Goal: Task Accomplishment & Management: Complete application form

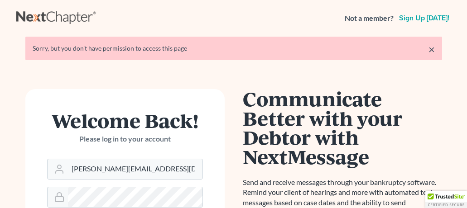
scroll to position [167, 0]
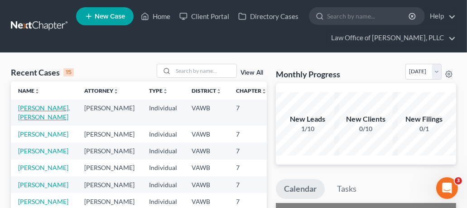
click at [27, 113] on link "[PERSON_NAME], [PERSON_NAME]" at bounding box center [44, 112] width 52 height 17
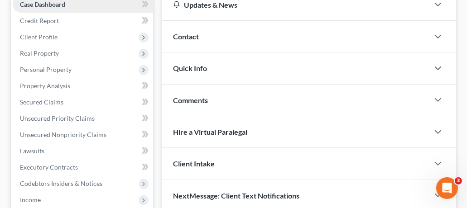
scroll to position [116, 0]
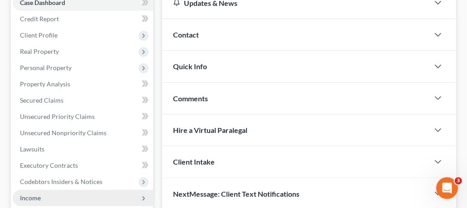
click at [39, 196] on span "Income" at bounding box center [30, 198] width 21 height 8
click at [94, 200] on span "Income" at bounding box center [83, 198] width 140 height 16
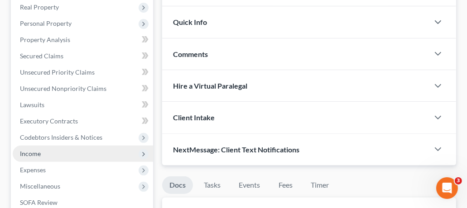
scroll to position [228, 0]
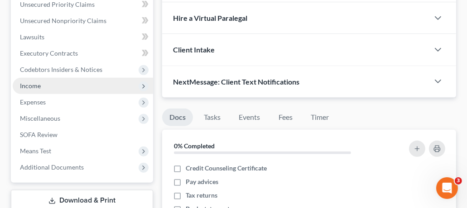
click at [40, 86] on span "Income" at bounding box center [83, 86] width 140 height 16
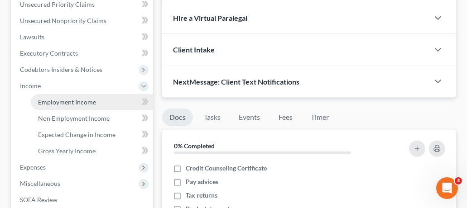
click at [72, 100] on span "Employment Income" at bounding box center [67, 102] width 58 height 8
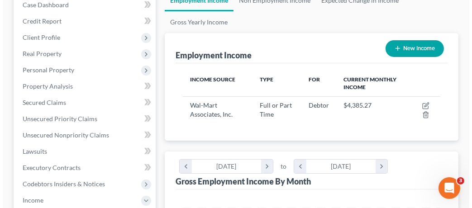
scroll to position [121, 0]
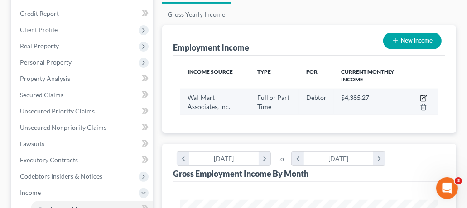
click at [423, 96] on icon "button" at bounding box center [423, 98] width 7 height 7
select select "0"
select select "2"
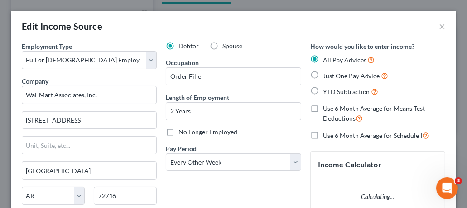
scroll to position [130, 279]
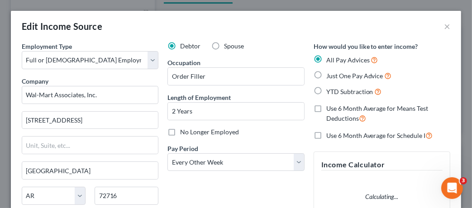
click at [224, 45] on label "Spouse" at bounding box center [234, 46] width 20 height 9
click at [228, 45] on input "Spouse" at bounding box center [231, 45] width 6 height 6
radio input "true"
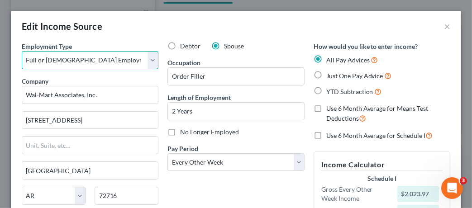
click at [127, 63] on select "Select Full or Part Time Employment Self Employment" at bounding box center [90, 60] width 137 height 18
click at [22, 51] on select "Select Full or Part Time Employment Self Employment" at bounding box center [90, 60] width 137 height 18
click at [126, 59] on select "Select Full or Part Time Employment Self Employment" at bounding box center [90, 60] width 137 height 18
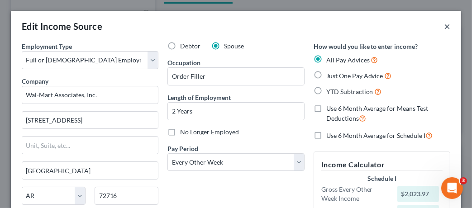
click at [444, 27] on button "×" at bounding box center [447, 26] width 6 height 11
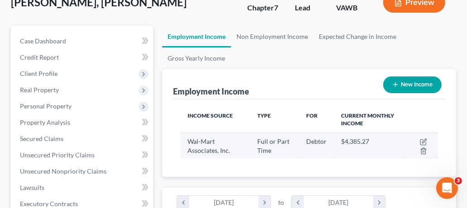
scroll to position [52, 0]
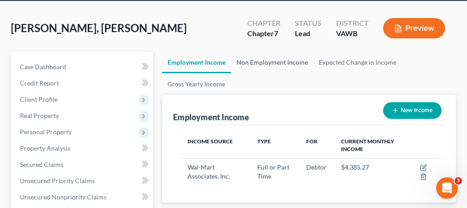
click at [274, 58] on link "Non Employment Income" at bounding box center [272, 63] width 82 height 22
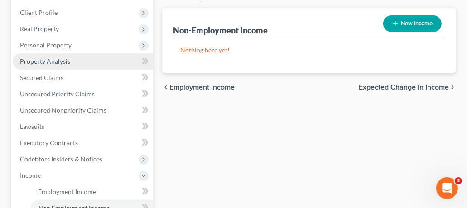
scroll to position [126, 0]
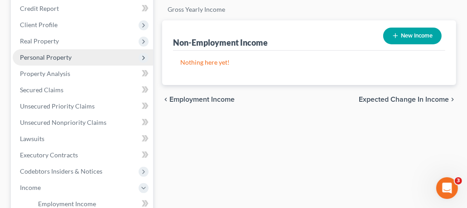
click at [57, 56] on span "Personal Property" at bounding box center [46, 57] width 52 height 8
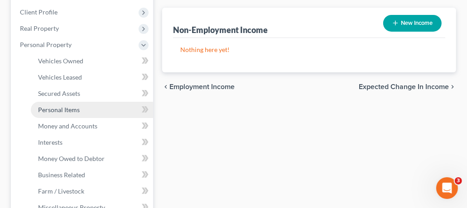
click at [64, 109] on span "Personal Items" at bounding box center [59, 110] width 42 height 8
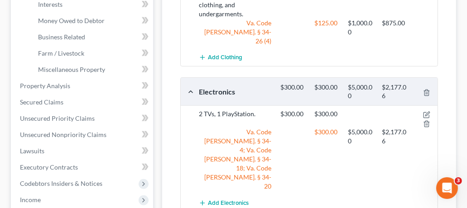
scroll to position [226, 0]
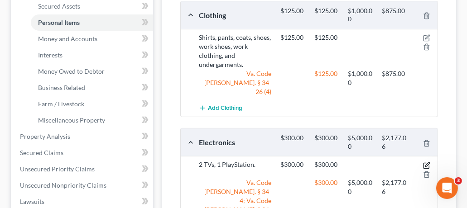
click at [425, 162] on icon "button" at bounding box center [426, 165] width 7 height 7
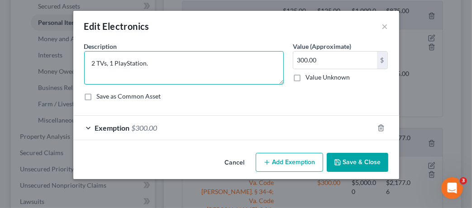
click at [147, 67] on textarea "2 TVs, 1 PlayStation." at bounding box center [184, 68] width 200 height 34
type textarea "2 TVs, 1 PlayStation, Cell Phone"
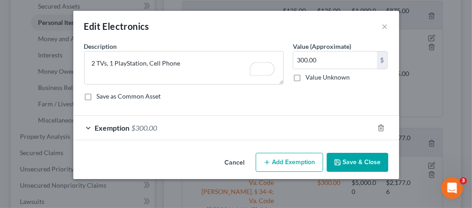
click at [355, 167] on button "Save & Close" at bounding box center [358, 162] width 62 height 19
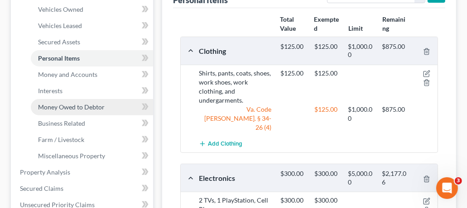
scroll to position [188, 0]
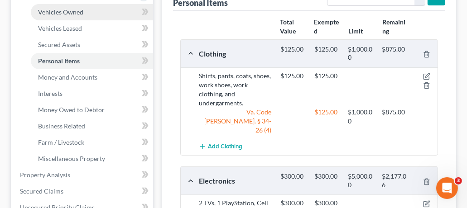
click at [82, 13] on span "Vehicles Owned" at bounding box center [60, 12] width 45 height 8
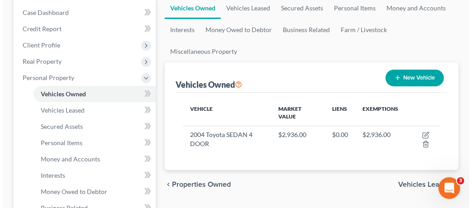
scroll to position [107, 0]
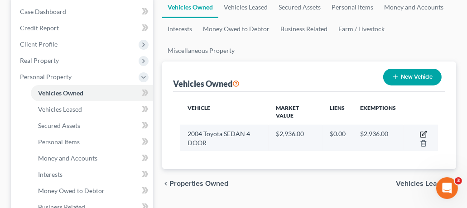
click at [425, 133] on icon "button" at bounding box center [424, 133] width 4 height 4
select select "0"
select select "22"
select select "4"
select select "0"
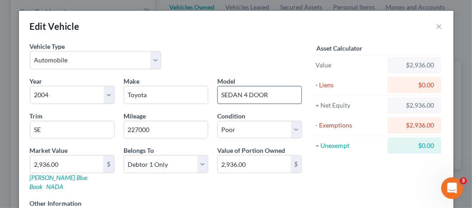
click at [274, 96] on input "SEDAN 4 DOOR" at bounding box center [260, 94] width 84 height 17
type input "Camry"
click at [268, 45] on div "Vehicle Type Select Automobile Truck Trailer Watercraft Aircraft Motor Home Atv…" at bounding box center [165, 59] width 281 height 35
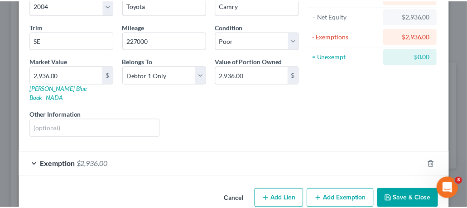
scroll to position [97, 0]
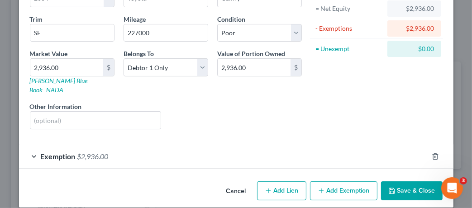
click at [412, 182] on button "Save & Close" at bounding box center [412, 191] width 62 height 19
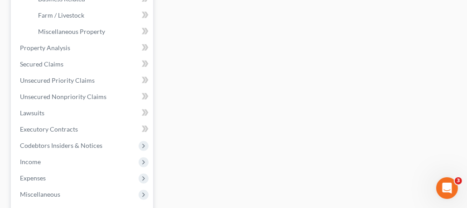
scroll to position [451, 0]
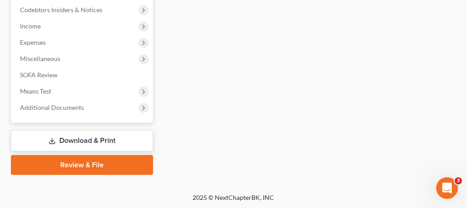
click at [86, 165] on link "Review & File" at bounding box center [82, 165] width 142 height 20
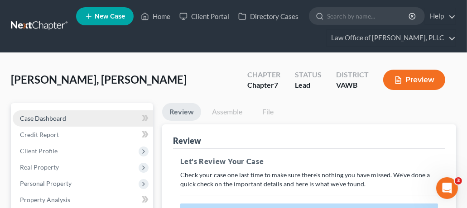
click at [50, 118] on span "Case Dashboard" at bounding box center [43, 119] width 46 height 8
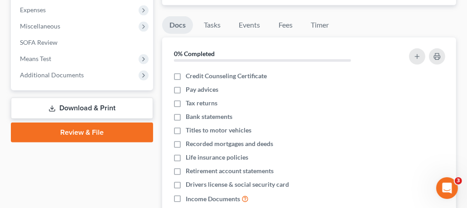
scroll to position [313, 0]
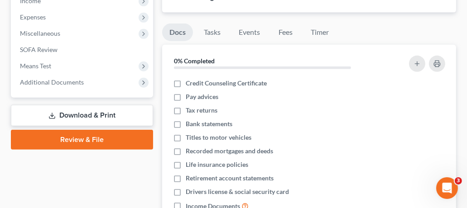
click at [80, 140] on link "Review & File" at bounding box center [82, 140] width 142 height 20
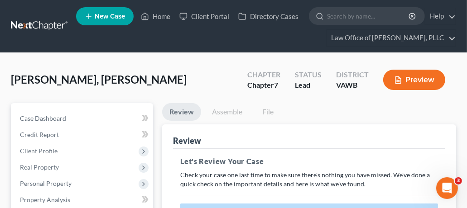
click at [417, 81] on button "Preview" at bounding box center [414, 80] width 62 height 20
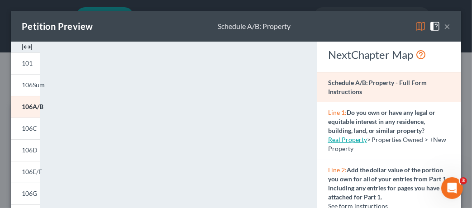
click at [444, 25] on button "×" at bounding box center [447, 26] width 6 height 11
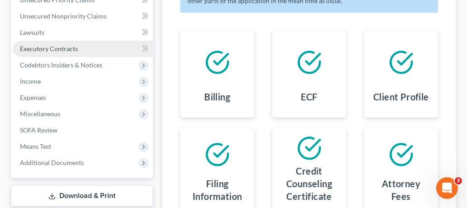
scroll to position [371, 0]
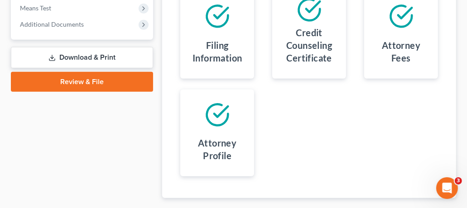
click at [113, 78] on link "Review & File" at bounding box center [82, 82] width 142 height 20
click at [112, 80] on link "Review & File" at bounding box center [82, 82] width 142 height 20
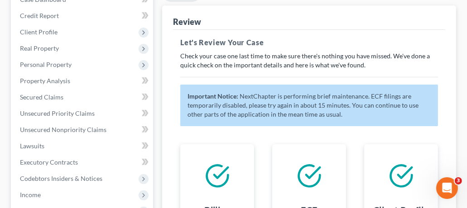
scroll to position [115, 0]
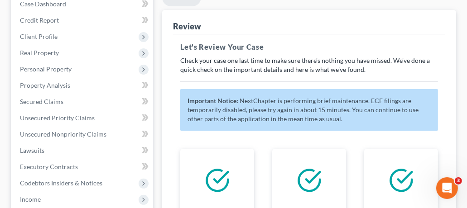
click at [273, 105] on span "NextChapter is performing brief maintenance. ECF filings are temporarily disabl…" at bounding box center [302, 110] width 231 height 26
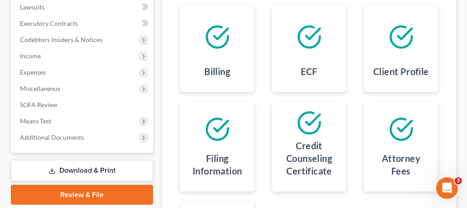
scroll to position [314, 0]
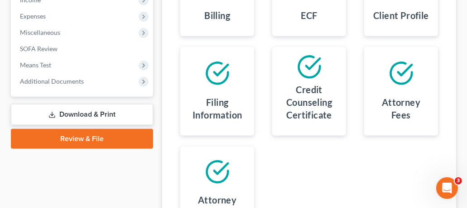
click at [81, 137] on link "Review & File" at bounding box center [82, 139] width 142 height 20
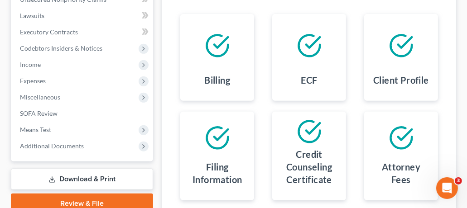
scroll to position [278, 0]
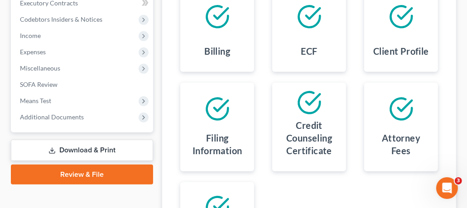
click at [86, 173] on link "Review & File" at bounding box center [82, 175] width 142 height 20
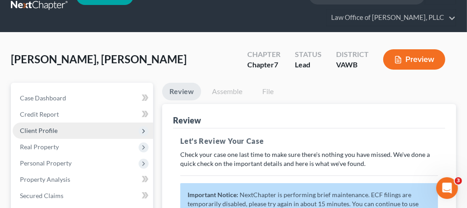
scroll to position [0, 0]
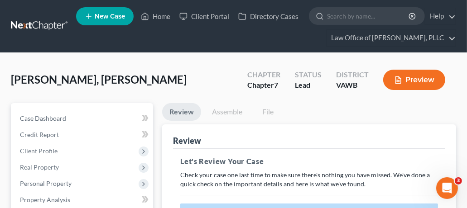
click at [415, 78] on button "Preview" at bounding box center [414, 80] width 62 height 20
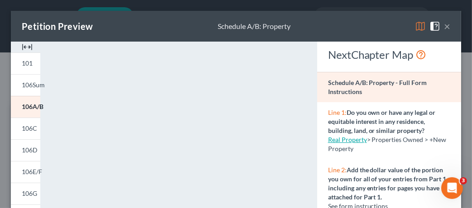
click at [444, 27] on button "×" at bounding box center [447, 26] width 6 height 11
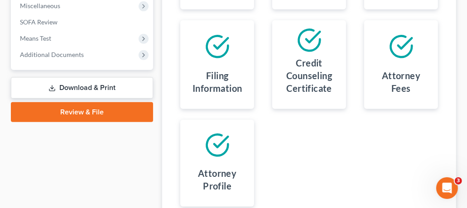
scroll to position [388, 0]
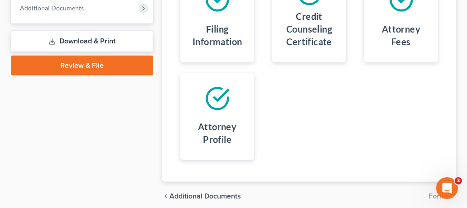
click at [101, 67] on link "Review & File" at bounding box center [82, 66] width 142 height 20
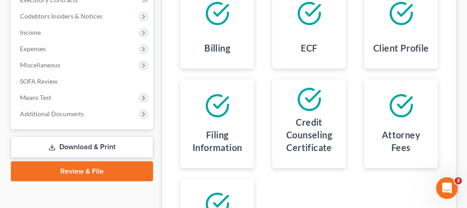
scroll to position [291, 0]
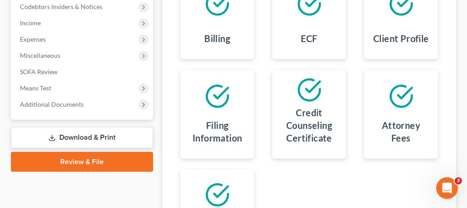
click at [106, 162] on link "Review & File" at bounding box center [82, 162] width 142 height 20
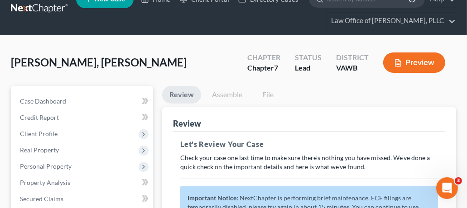
scroll to position [0, 0]
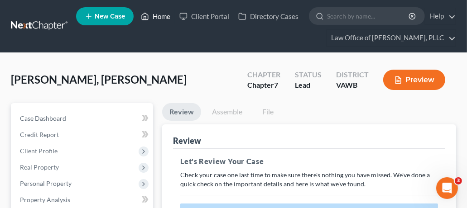
click at [157, 16] on link "Home" at bounding box center [155, 16] width 38 height 16
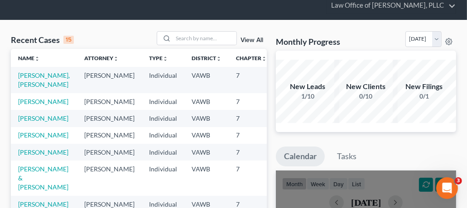
scroll to position [47, 0]
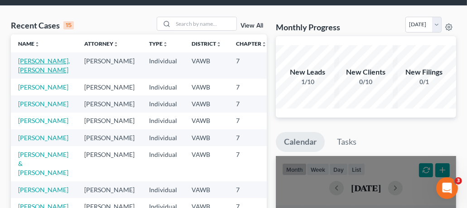
click at [30, 66] on link "[PERSON_NAME], [PERSON_NAME]" at bounding box center [44, 65] width 52 height 17
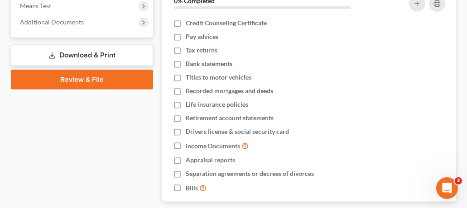
scroll to position [376, 0]
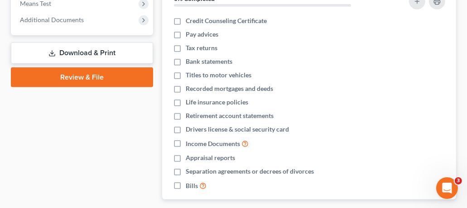
click at [100, 77] on link "Review & File" at bounding box center [82, 77] width 142 height 20
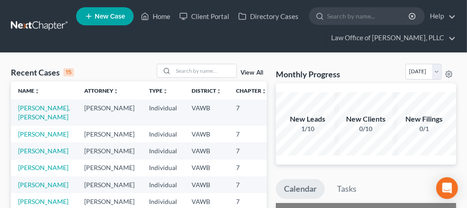
scroll to position [10, 0]
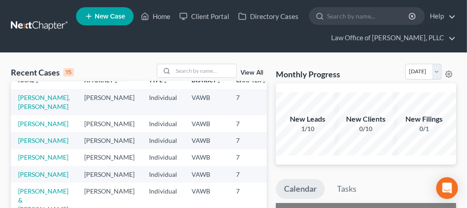
click at [38, 101] on td "[PERSON_NAME], [PERSON_NAME]" at bounding box center [44, 102] width 66 height 26
click at [33, 105] on link "[PERSON_NAME], [PERSON_NAME]" at bounding box center [44, 102] width 52 height 17
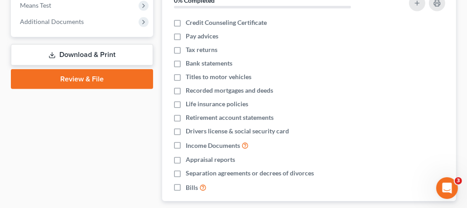
click at [108, 77] on link "Review & File" at bounding box center [82, 79] width 142 height 20
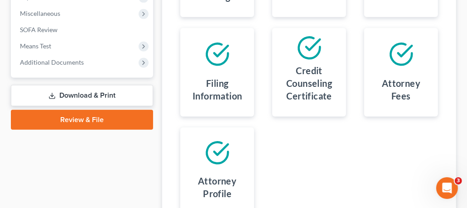
scroll to position [328, 0]
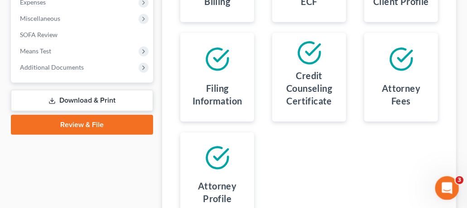
click at [445, 183] on icon "Open Intercom Messenger" at bounding box center [445, 187] width 15 height 15
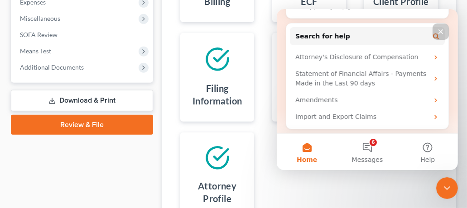
scroll to position [0, 0]
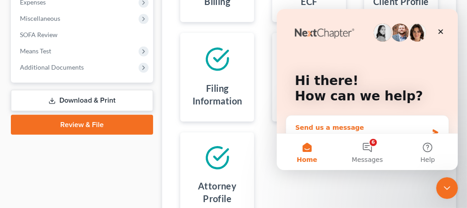
click at [332, 127] on div "Send us a message" at bounding box center [361, 128] width 133 height 10
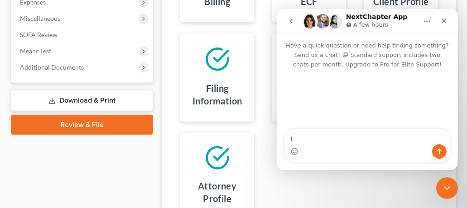
type textarea "I"
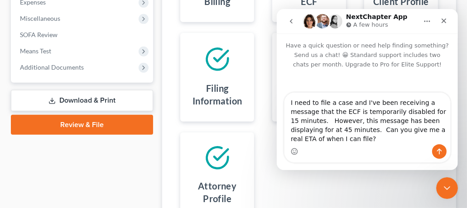
type textarea "I need to file a case and I've been receiving a message that the ECF is tempora…"
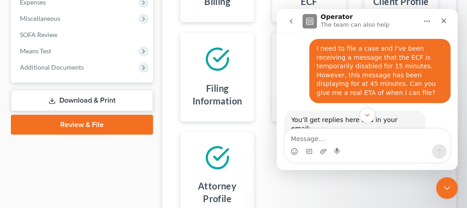
scroll to position [24, 0]
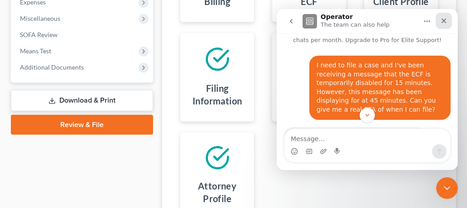
click at [443, 21] on icon "Close" at bounding box center [443, 21] width 5 height 5
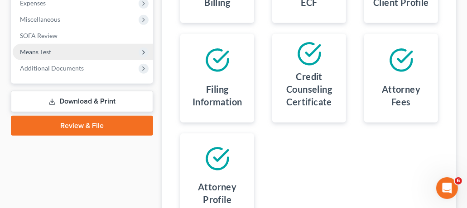
scroll to position [423, 0]
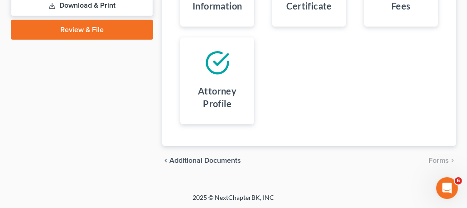
click at [89, 34] on link "Review & File" at bounding box center [82, 30] width 142 height 20
click at [90, 37] on link "Review & File" at bounding box center [82, 30] width 142 height 20
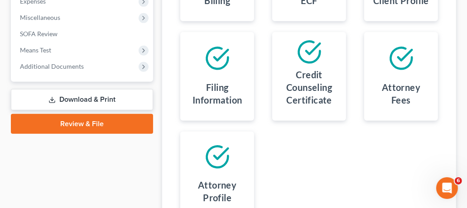
scroll to position [404, 0]
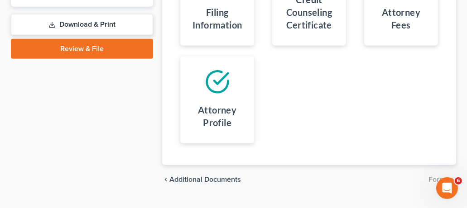
click at [103, 48] on link "Review & File" at bounding box center [82, 49] width 142 height 20
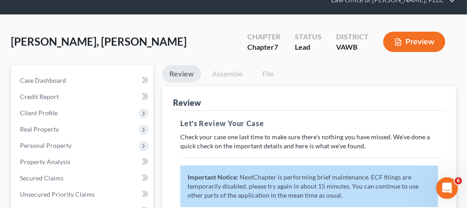
scroll to position [0, 0]
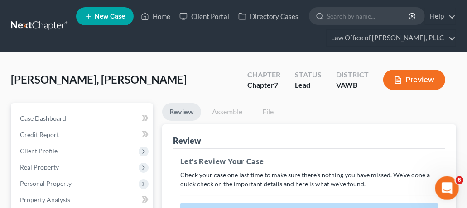
click at [445, 185] on icon "Open Intercom Messenger" at bounding box center [445, 187] width 15 height 15
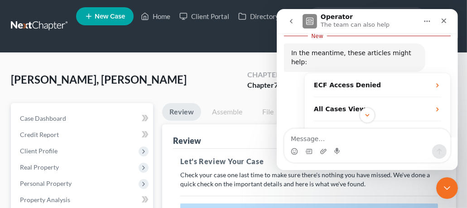
scroll to position [222, 0]
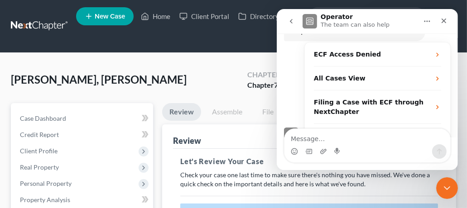
click at [291, 24] on icon "go back" at bounding box center [290, 21] width 7 height 7
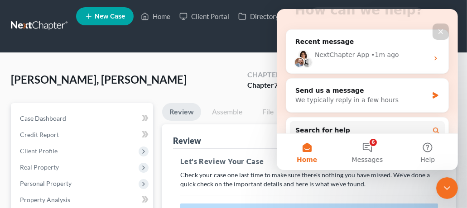
scroll to position [104, 0]
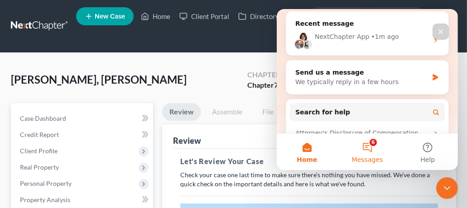
click at [371, 149] on button "6 Messages" at bounding box center [366, 152] width 60 height 36
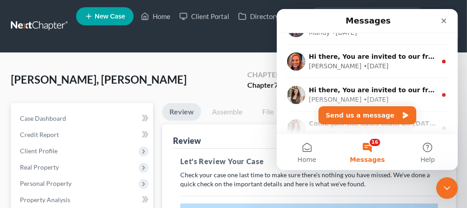
scroll to position [813, 0]
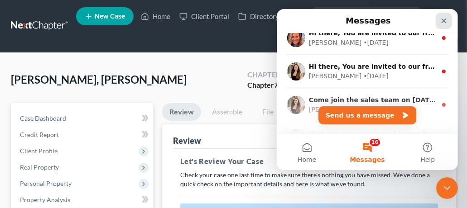
click at [442, 21] on icon "Close" at bounding box center [443, 20] width 7 height 7
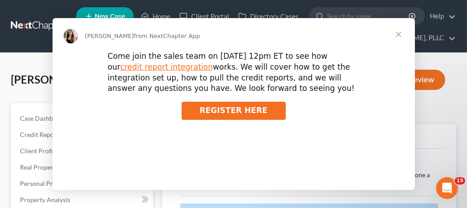
scroll to position [0, 0]
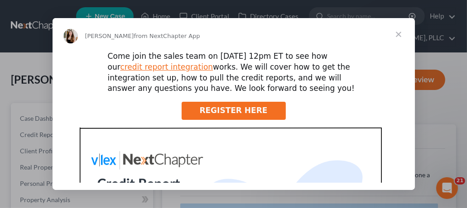
click at [397, 33] on span "Close" at bounding box center [398, 34] width 33 height 33
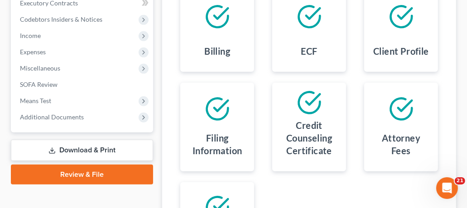
scroll to position [248, 0]
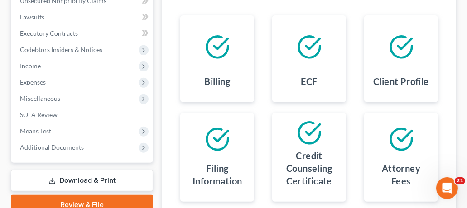
click at [101, 200] on link "Review & File" at bounding box center [82, 205] width 142 height 20
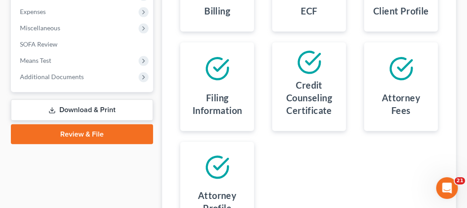
scroll to position [331, 0]
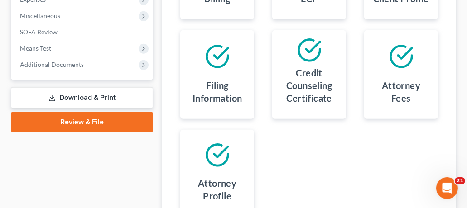
click at [103, 127] on link "Review & File" at bounding box center [82, 122] width 142 height 20
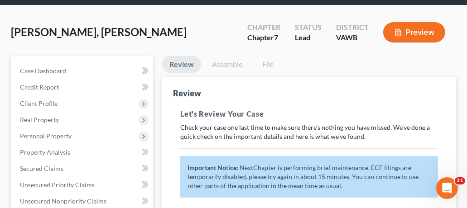
scroll to position [0, 0]
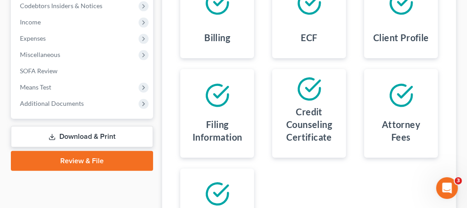
scroll to position [351, 0]
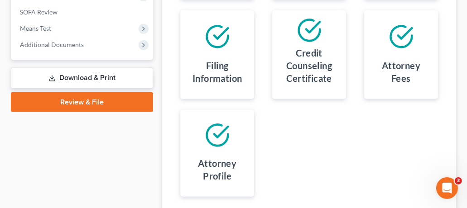
click at [92, 79] on link "Download & Print" at bounding box center [82, 77] width 142 height 21
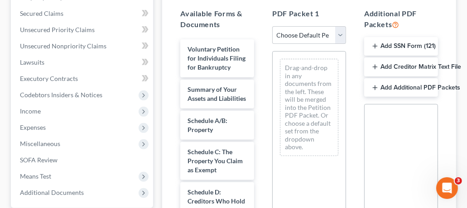
scroll to position [385, 0]
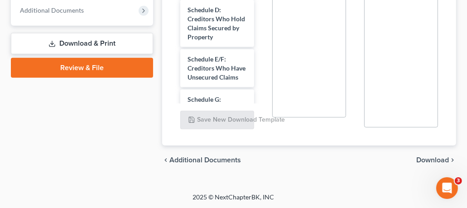
click at [91, 67] on link "Review & File" at bounding box center [82, 68] width 142 height 20
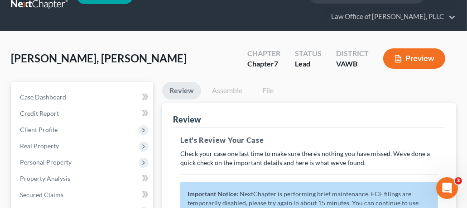
scroll to position [23, 0]
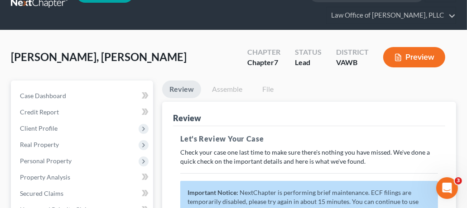
click at [230, 148] on p "Check your case one last time to make sure there's nothing you have missed. We'…" at bounding box center [309, 157] width 258 height 18
click at [228, 90] on link "Assemble" at bounding box center [227, 90] width 45 height 18
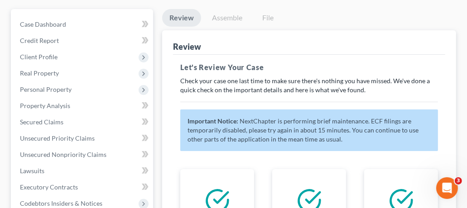
scroll to position [0, 0]
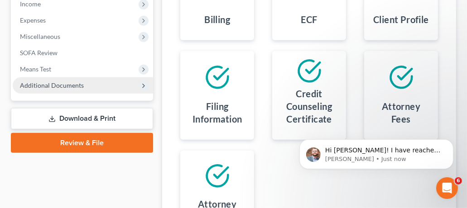
scroll to position [359, 0]
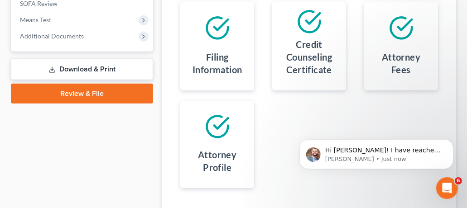
click at [112, 96] on link "Review & File" at bounding box center [82, 94] width 142 height 20
click at [376, 147] on p "Hi [PERSON_NAME]! I have reached out to get an update on this. I will let you k…" at bounding box center [383, 150] width 117 height 9
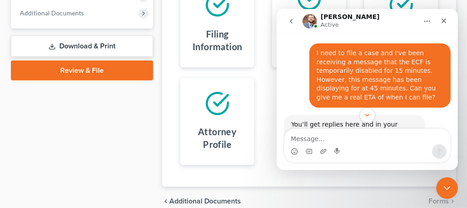
scroll to position [362, 0]
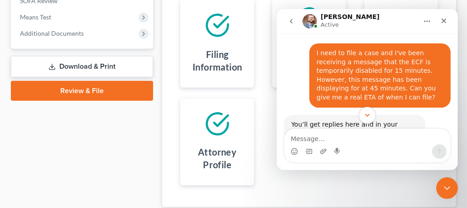
click at [367, 115] on icon "Scroll to bottom" at bounding box center [367, 115] width 8 height 8
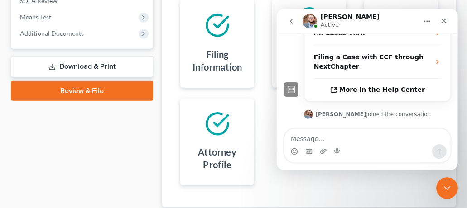
scroll to position [244, 0]
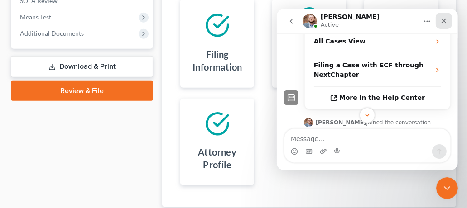
click at [444, 19] on icon "Close" at bounding box center [443, 20] width 7 height 7
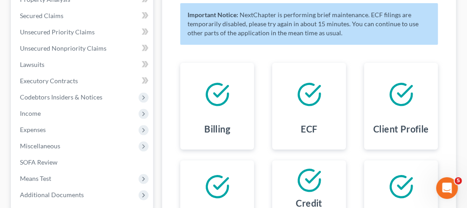
scroll to position [173, 0]
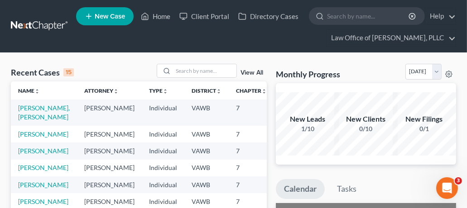
click at [35, 112] on td "[PERSON_NAME], [PERSON_NAME]" at bounding box center [44, 113] width 66 height 26
click at [29, 110] on link "[PERSON_NAME], [PERSON_NAME]" at bounding box center [44, 112] width 52 height 17
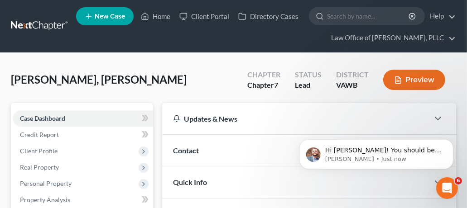
click at [434, 118] on div "Hi [PERSON_NAME]! You should be good to file now. Please let me know if you are…" at bounding box center [375, 112] width 167 height 113
click at [373, 151] on p "Hi [PERSON_NAME]! You should be good to file now. Please let me know if you are…" at bounding box center [383, 150] width 117 height 9
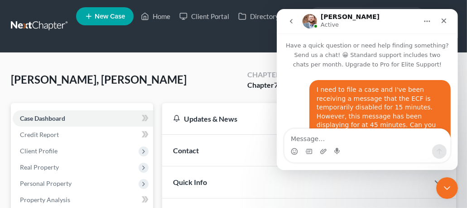
scroll to position [1, 0]
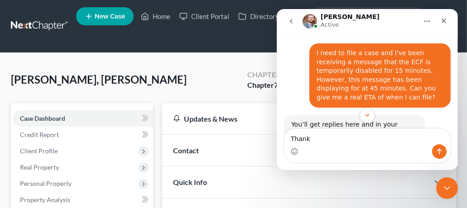
type textarea "Thanks"
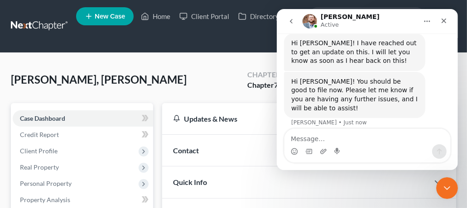
scroll to position [349, 0]
click at [442, 20] on icon "Close" at bounding box center [443, 21] width 5 height 5
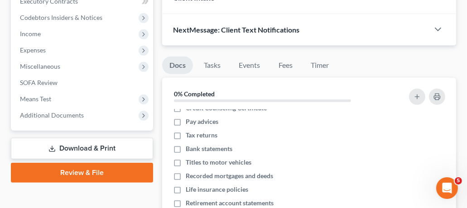
scroll to position [0, 0]
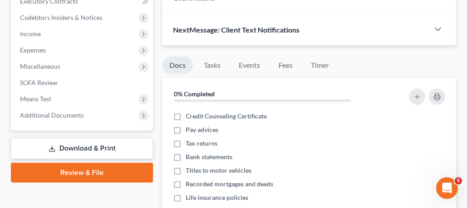
click at [91, 171] on link "Review & File" at bounding box center [82, 173] width 142 height 20
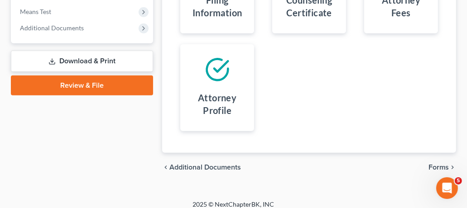
scroll to position [374, 0]
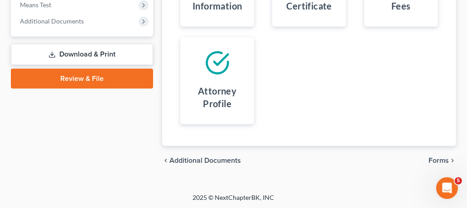
click at [433, 158] on span "Forms" at bounding box center [438, 160] width 20 height 7
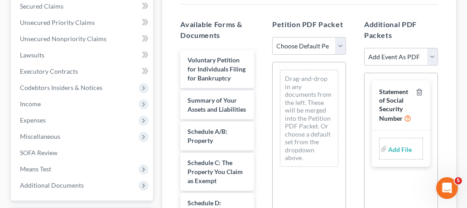
scroll to position [196, 0]
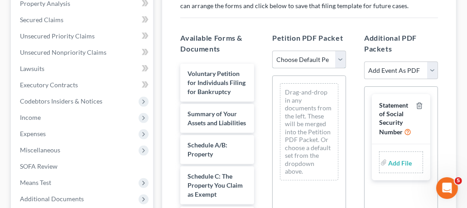
click at [321, 59] on select "Choose Default Petition PDF Packet Complete Bankruptcy Petition (all forms and …" at bounding box center [309, 60] width 74 height 18
select select "0"
click at [272, 51] on select "Choose Default Petition PDF Packet Complete Bankruptcy Petition (all forms and …" at bounding box center [309, 60] width 74 height 18
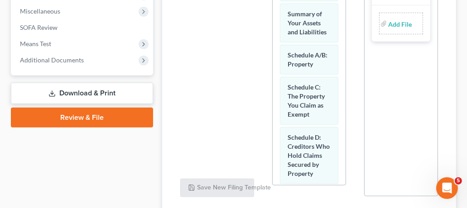
scroll to position [404, 0]
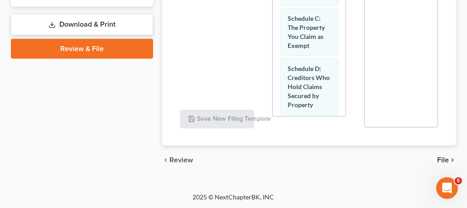
click at [440, 159] on span "File" at bounding box center [443, 160] width 12 height 7
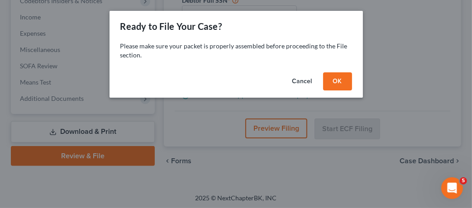
click at [332, 78] on button "OK" at bounding box center [337, 81] width 29 height 18
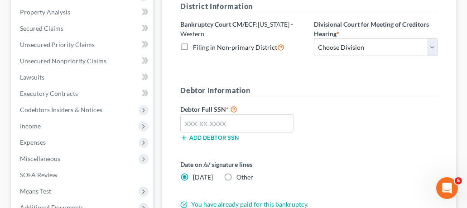
scroll to position [180, 0]
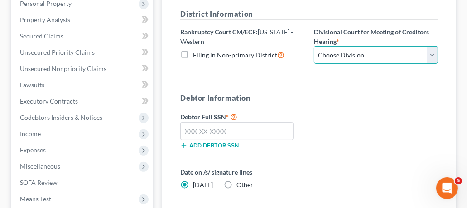
click at [355, 53] on select "Choose Division Roanoke Lynchburg Harrisonburg [GEOGRAPHIC_DATA]/ [GEOGRAPHIC_D…" at bounding box center [376, 55] width 124 height 18
select select "2"
click at [314, 46] on select "Choose Division Roanoke Lynchburg Harrisonburg [GEOGRAPHIC_DATA]/ [GEOGRAPHIC_D…" at bounding box center [376, 55] width 124 height 18
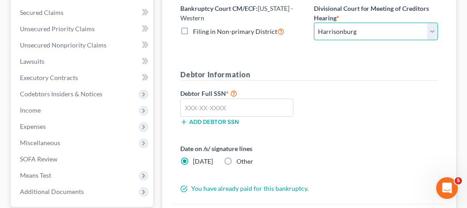
scroll to position [215, 0]
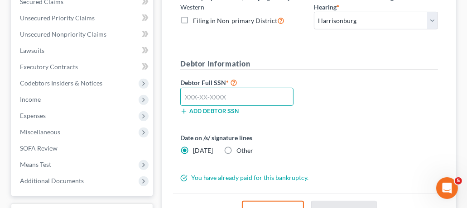
click at [227, 91] on input "text" at bounding box center [236, 97] width 113 height 18
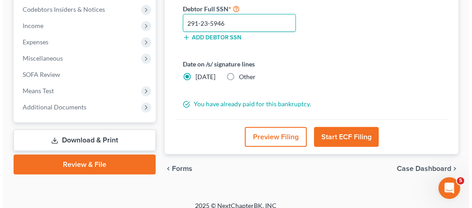
scroll to position [297, 0]
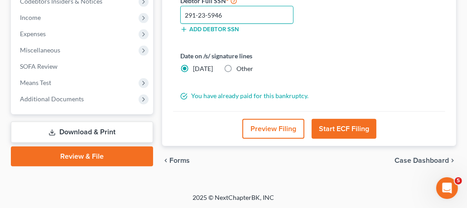
type input "291-23-5946"
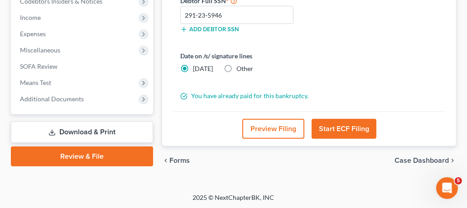
click at [269, 132] on button "Preview Filing" at bounding box center [273, 129] width 62 height 20
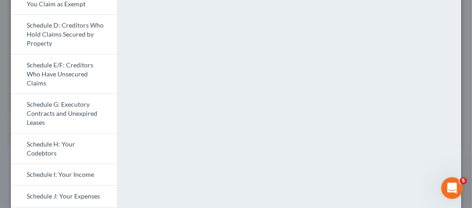
scroll to position [226, 0]
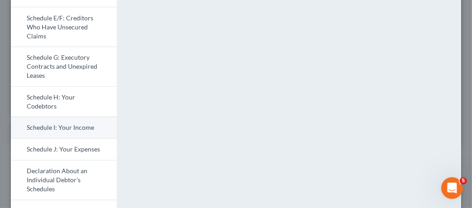
click at [67, 120] on link "Schedule I: Your Income" at bounding box center [64, 128] width 106 height 22
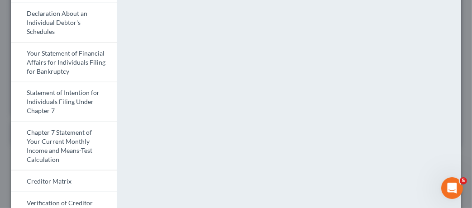
scroll to position [308, 0]
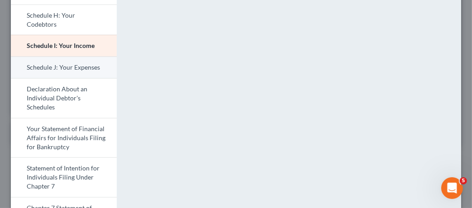
click at [87, 64] on link "Schedule J: Your Expenses" at bounding box center [64, 68] width 106 height 22
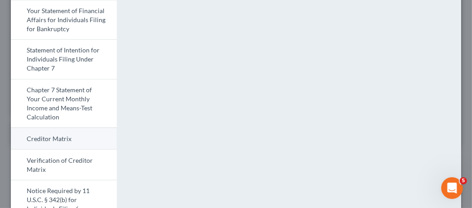
scroll to position [398, 0]
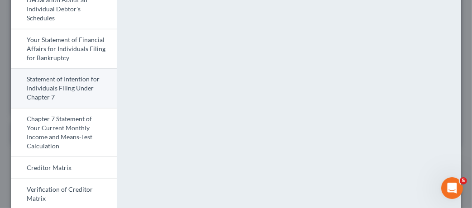
click at [76, 79] on link "Statement of Intention for Individuals Filing Under Chapter 7" at bounding box center [64, 88] width 106 height 40
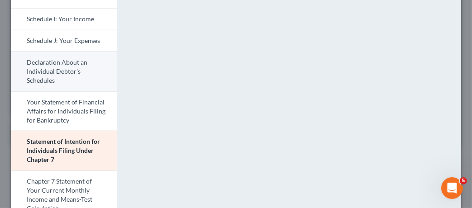
scroll to position [337, 0]
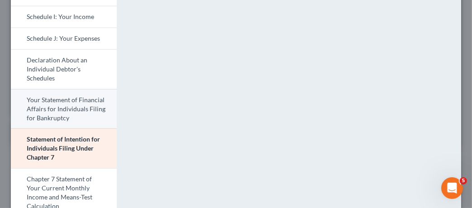
click at [77, 103] on link "Your Statement of Financial Affairs for Individuals Filing for Bankruptcy" at bounding box center [64, 109] width 106 height 40
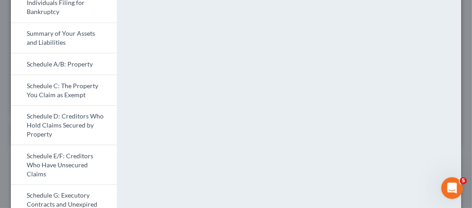
scroll to position [0, 0]
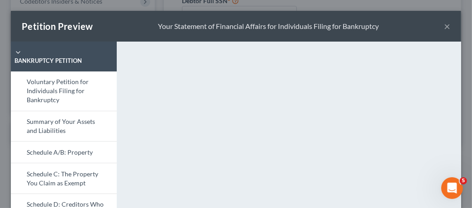
click at [444, 25] on button "×" at bounding box center [447, 26] width 6 height 11
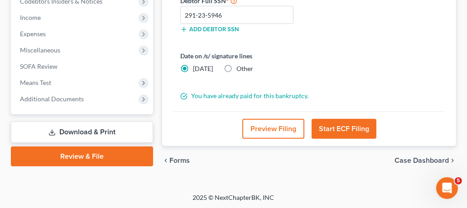
click at [353, 126] on button "Start ECF Filing" at bounding box center [343, 129] width 65 height 20
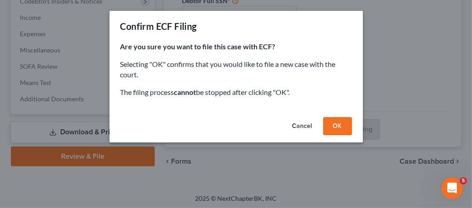
click at [337, 123] on button "OK" at bounding box center [337, 126] width 29 height 18
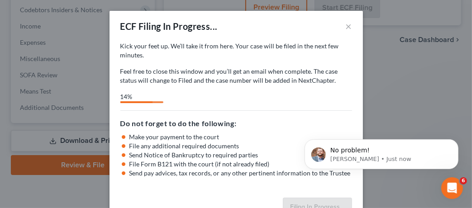
scroll to position [376, 0]
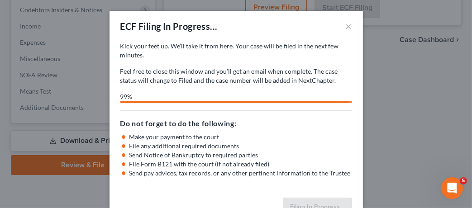
select select "2"
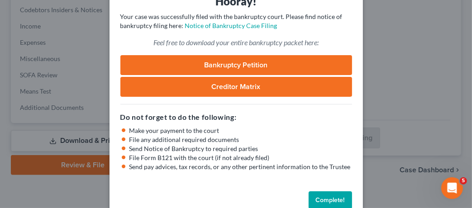
scroll to position [47, 0]
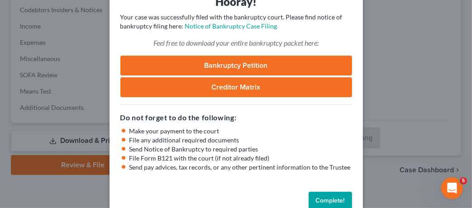
click at [246, 65] on link "Bankruptcy Petition" at bounding box center [236, 66] width 232 height 20
